Goal: Task Accomplishment & Management: Manage account settings

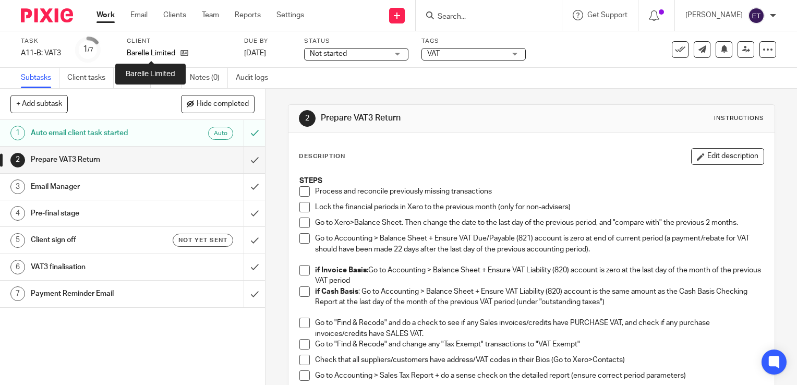
click at [158, 54] on p "Barelle Limited" at bounding box center [151, 53] width 49 height 10
click at [140, 43] on label "Client" at bounding box center [179, 41] width 104 height 8
click at [173, 10] on link "Clients" at bounding box center [174, 15] width 23 height 10
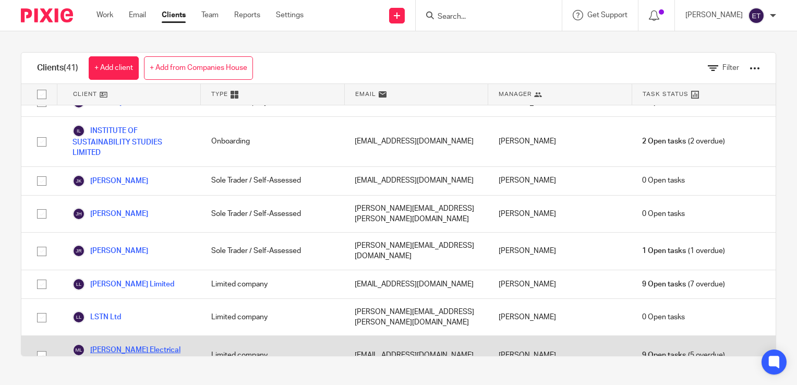
scroll to position [782, 0]
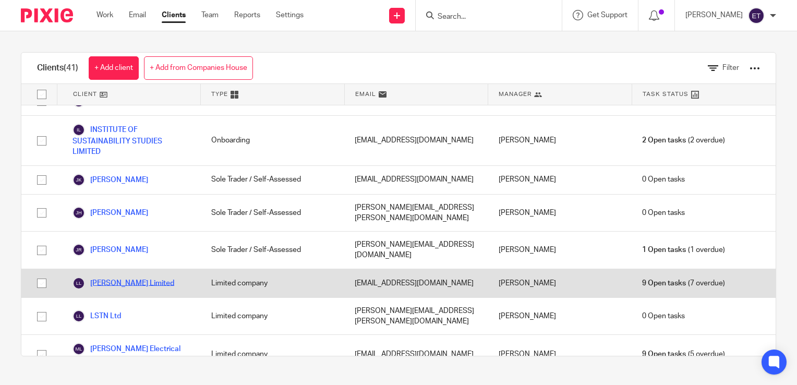
click at [155, 277] on link "[PERSON_NAME] Limited" at bounding box center [123, 283] width 102 height 13
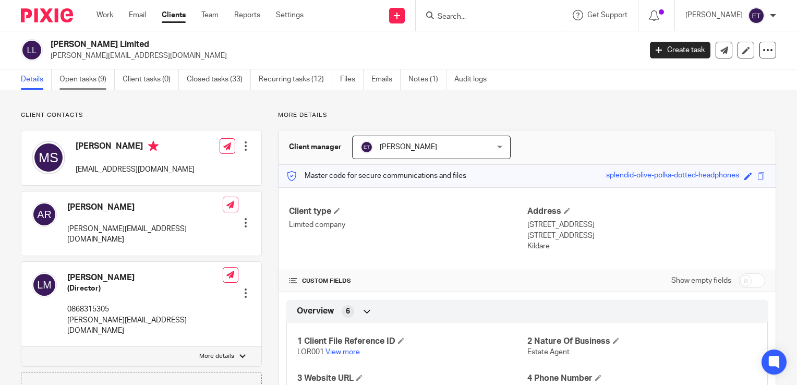
click at [84, 79] on link "Open tasks (9)" at bounding box center [86, 79] width 55 height 20
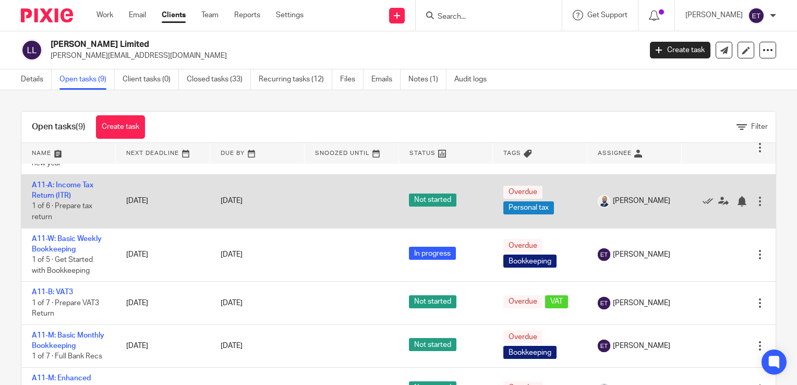
scroll to position [104, 0]
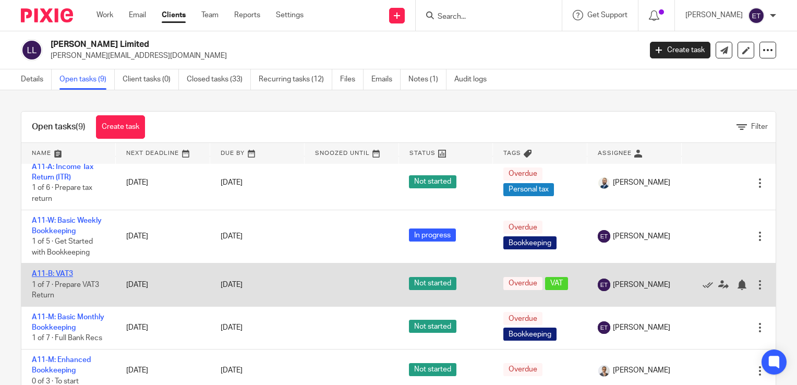
click at [65, 277] on link "A11-B: VAT3" at bounding box center [52, 273] width 41 height 7
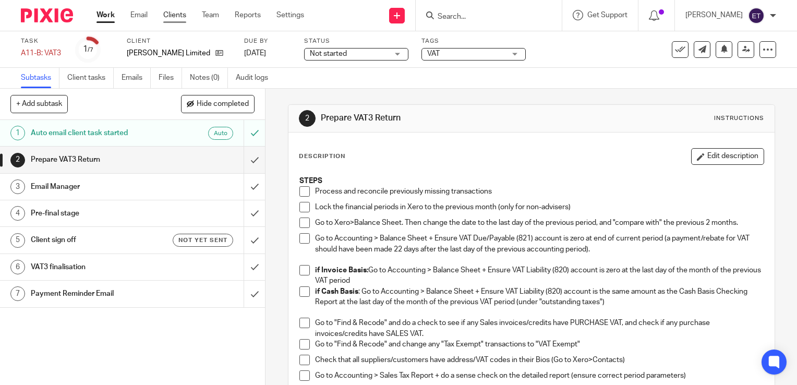
click at [171, 15] on link "Clients" at bounding box center [174, 15] width 23 height 10
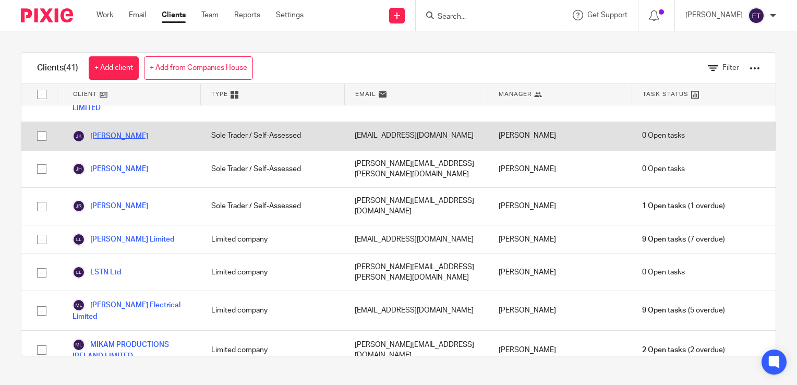
scroll to position [834, 0]
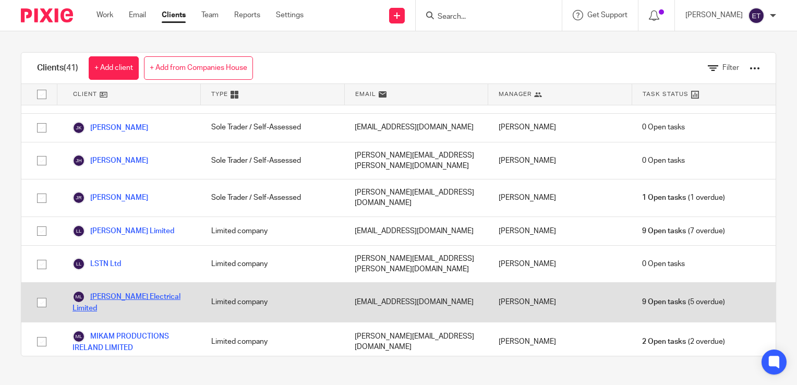
click at [136, 290] on link "[PERSON_NAME] Electrical Limited" at bounding box center [131, 301] width 118 height 23
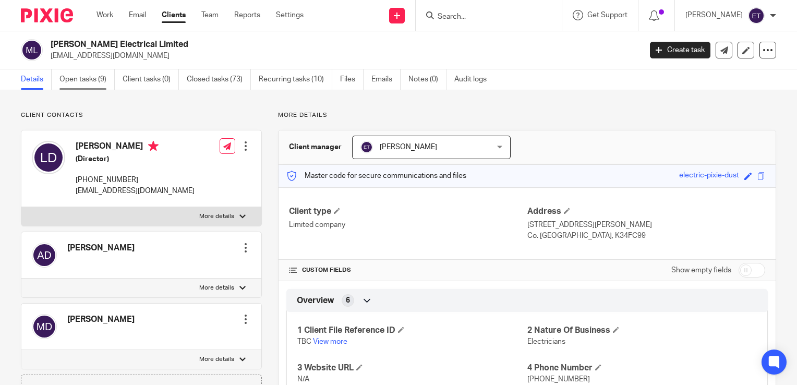
click at [80, 84] on link "Open tasks (9)" at bounding box center [86, 79] width 55 height 20
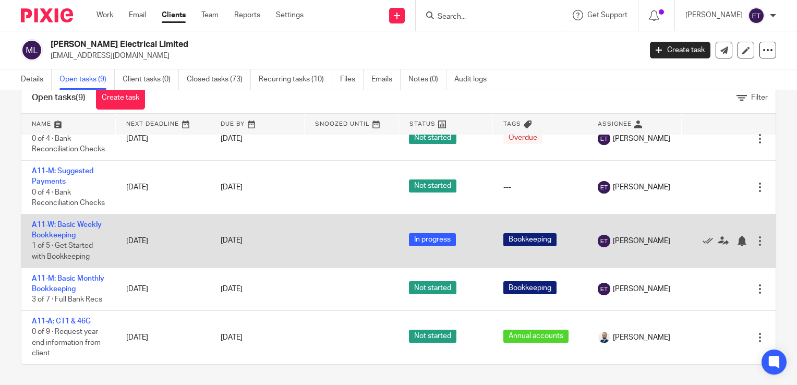
scroll to position [299, 0]
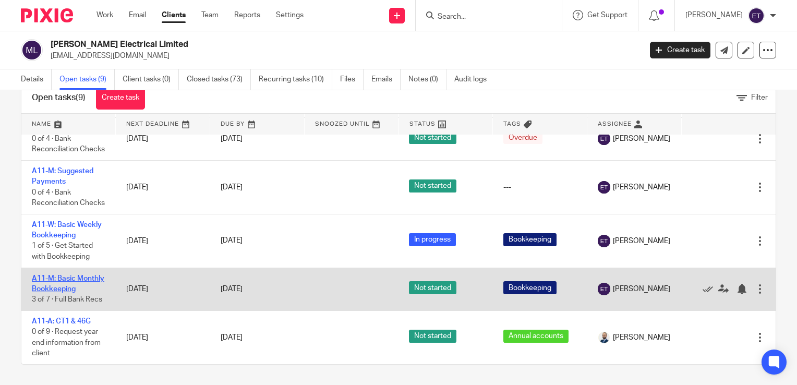
click at [45, 275] on link "A11-M: Basic Monthly Bookkeeping" at bounding box center [68, 284] width 72 height 18
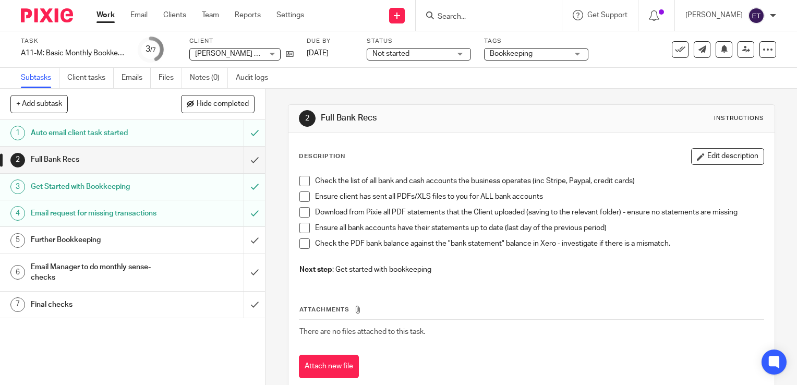
click at [299, 180] on span at bounding box center [304, 181] width 10 height 10
click at [306, 198] on span at bounding box center [304, 196] width 10 height 10
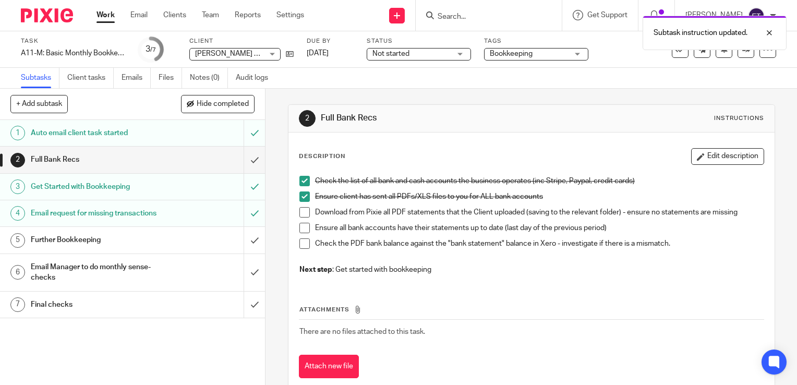
drag, startPoint x: 298, startPoint y: 212, endPoint x: 316, endPoint y: 217, distance: 18.3
click at [299, 214] on span at bounding box center [304, 212] width 10 height 10
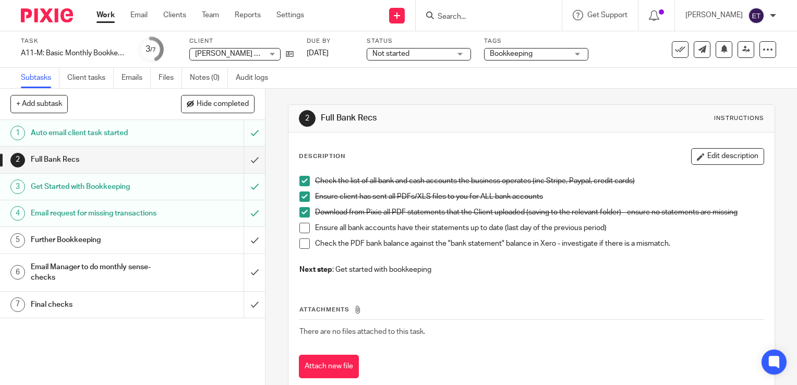
click at [299, 244] on span at bounding box center [304, 243] width 10 height 10
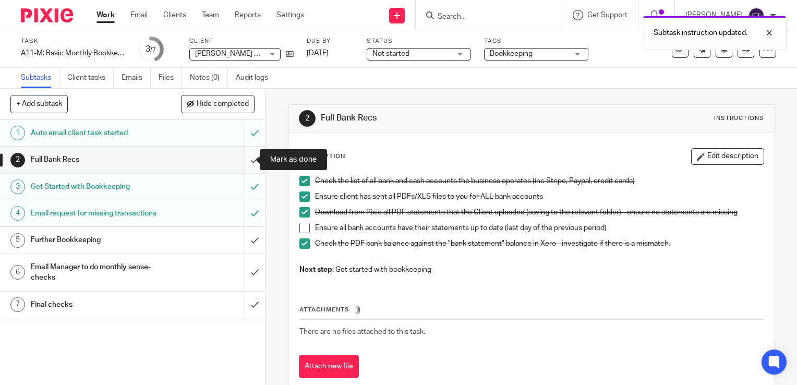
click at [240, 160] on input "submit" at bounding box center [132, 160] width 265 height 26
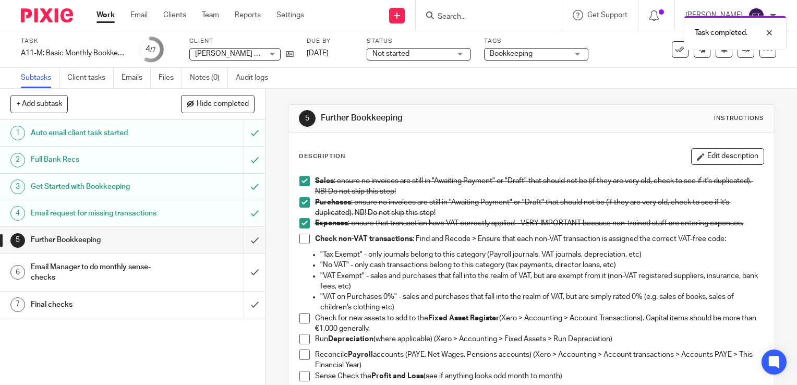
click at [137, 248] on h1 "Further Bookkeeping" at bounding box center [98, 240] width 135 height 16
